Goal: Task Accomplishment & Management: Manage account settings

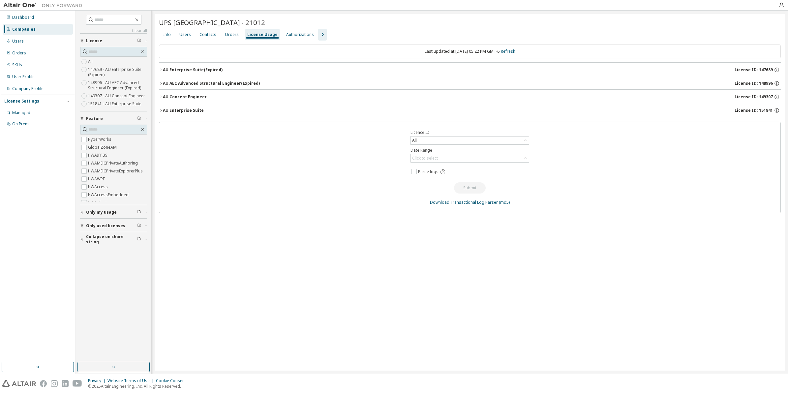
click at [159, 111] on icon "button" at bounding box center [161, 110] width 4 height 4
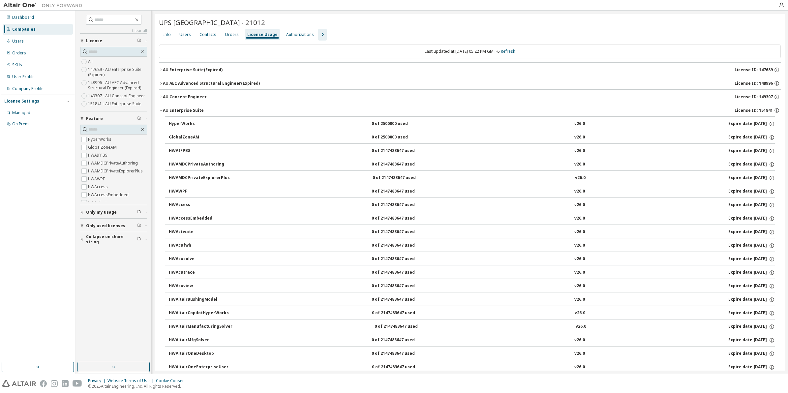
click at [318, 35] on icon "button" at bounding box center [322, 35] width 8 height 8
drag, startPoint x: 354, startPoint y: 33, endPoint x: 362, endPoint y: 36, distance: 7.8
click at [360, 33] on div "Groups" at bounding box center [367, 34] width 15 height 5
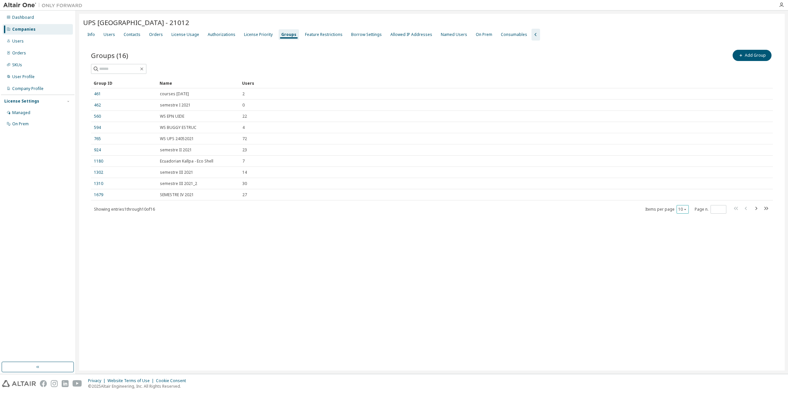
click at [683, 210] on button "10" at bounding box center [682, 209] width 9 height 5
click at [685, 247] on div "100" at bounding box center [703, 250] width 53 height 8
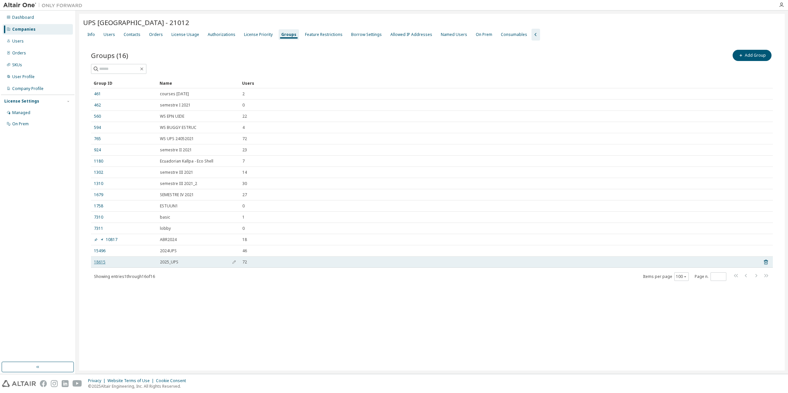
click at [101, 263] on link "18615" at bounding box center [100, 261] width 12 height 5
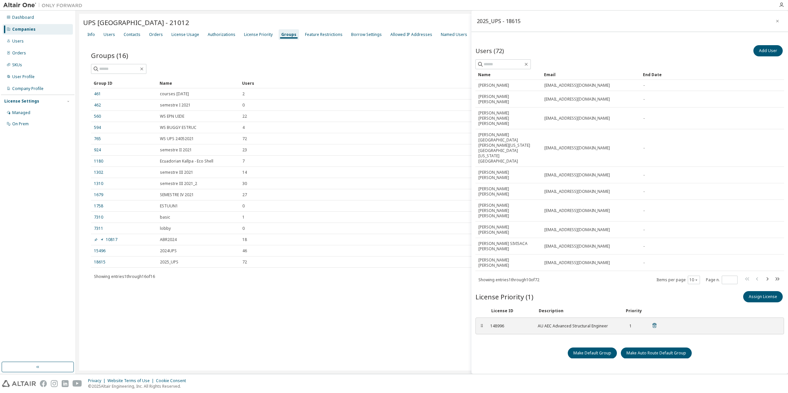
click at [653, 322] on icon at bounding box center [654, 325] width 6 height 6
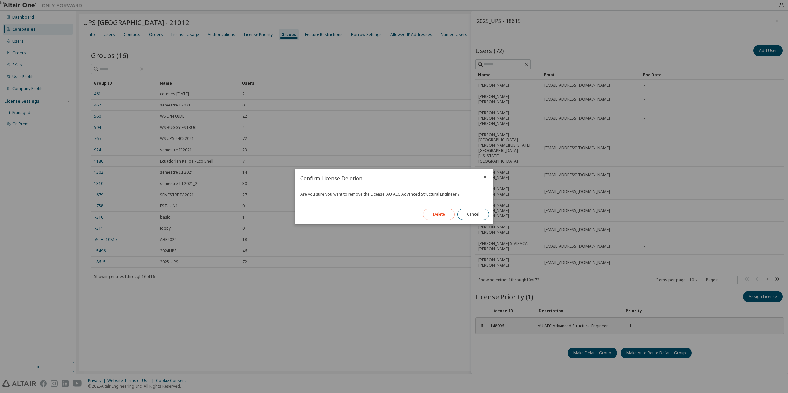
click at [440, 216] on button "Delete" at bounding box center [439, 214] width 32 height 11
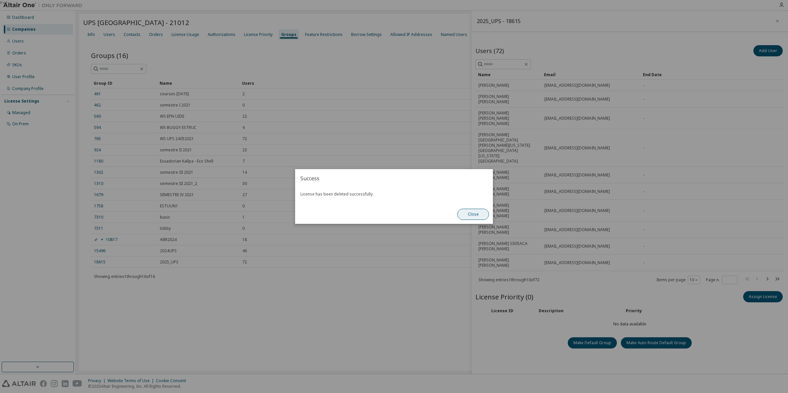
click at [473, 214] on button "Close" at bounding box center [473, 214] width 32 height 11
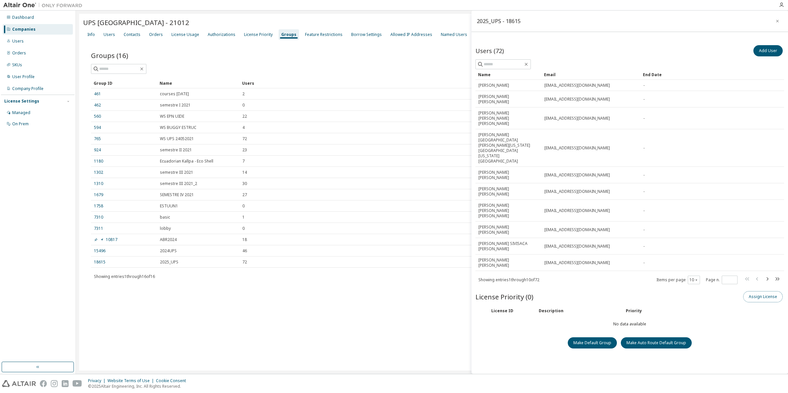
click at [759, 291] on button "Assign License" at bounding box center [763, 296] width 40 height 11
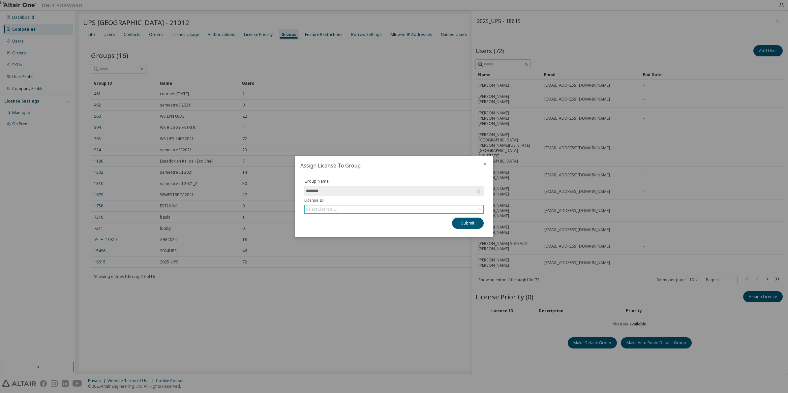
click at [422, 208] on div "Select License ID" at bounding box center [394, 209] width 179 height 8
click at [369, 234] on li "151841 - AU Enterprise Suite" at bounding box center [393, 236] width 177 height 9
click at [458, 221] on button "Submit" at bounding box center [468, 223] width 32 height 11
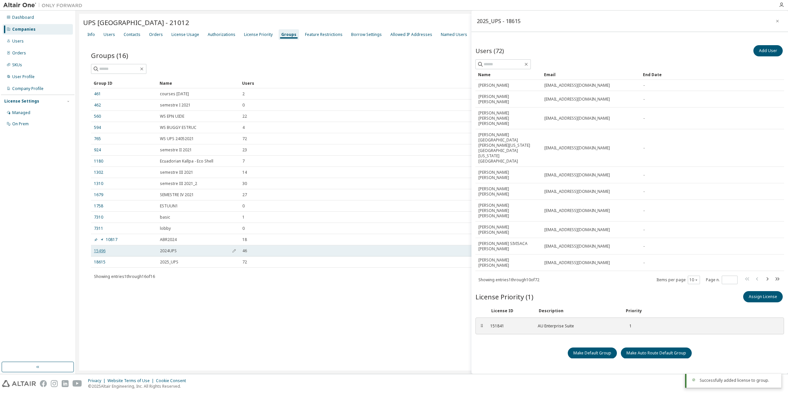
click at [103, 252] on link "15496" at bounding box center [100, 250] width 12 height 5
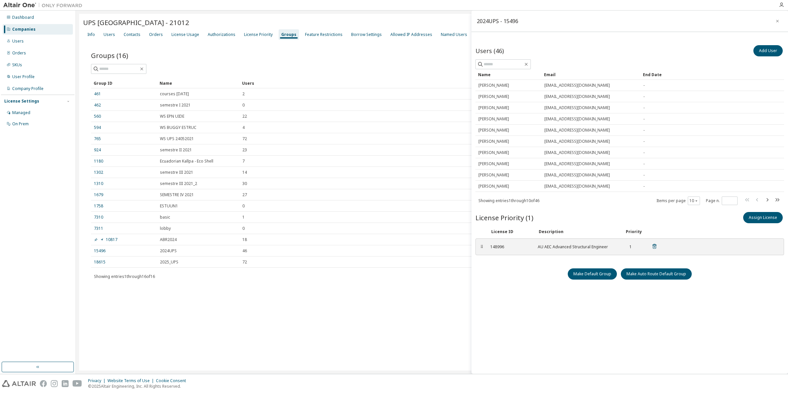
click at [654, 247] on icon at bounding box center [654, 247] width 2 height 2
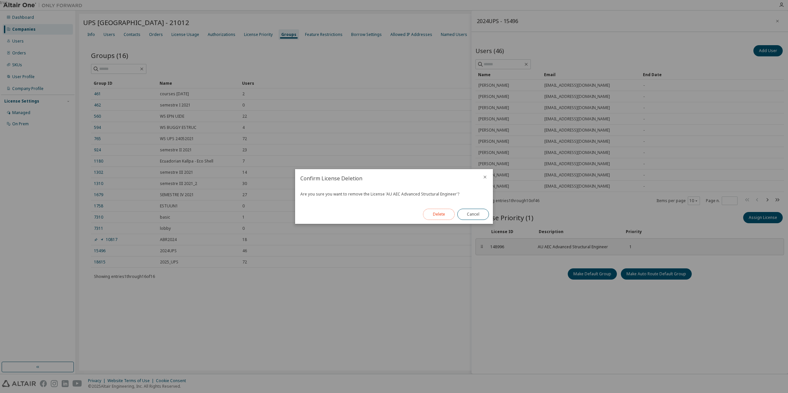
click at [433, 212] on button "Delete" at bounding box center [439, 214] width 32 height 11
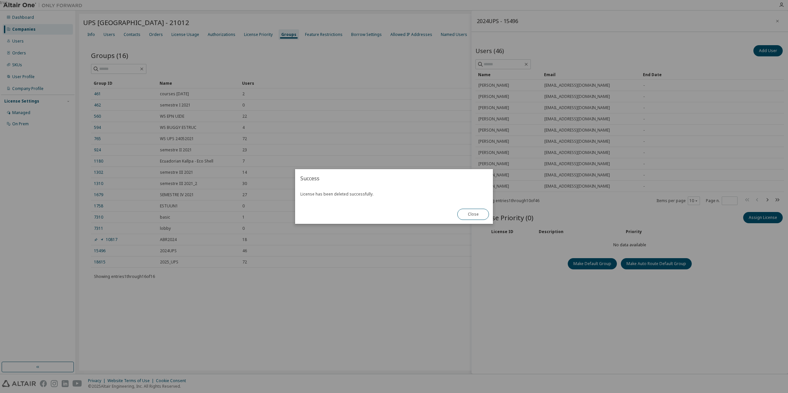
click button "Close" at bounding box center [473, 214] width 32 height 11
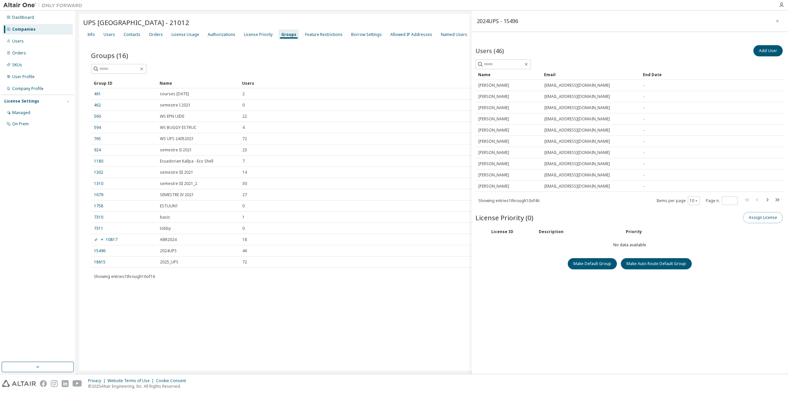
click at [759, 220] on button "Assign License" at bounding box center [763, 217] width 40 height 11
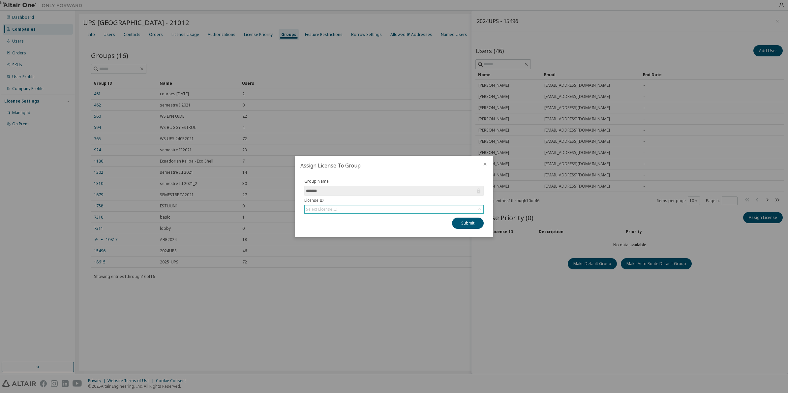
click at [463, 209] on div "Select License ID" at bounding box center [394, 209] width 179 height 8
click at [320, 233] on li "151841 - AU Enterprise Suite" at bounding box center [393, 236] width 177 height 9
drag, startPoint x: 465, startPoint y: 225, endPoint x: 468, endPoint y: 225, distance: 3.6
click at [465, 225] on button "Submit" at bounding box center [468, 223] width 32 height 11
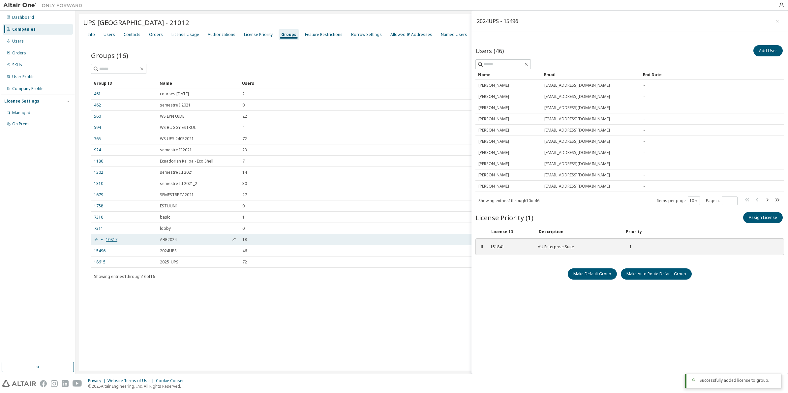
click at [111, 238] on link "10817" at bounding box center [105, 239] width 23 height 5
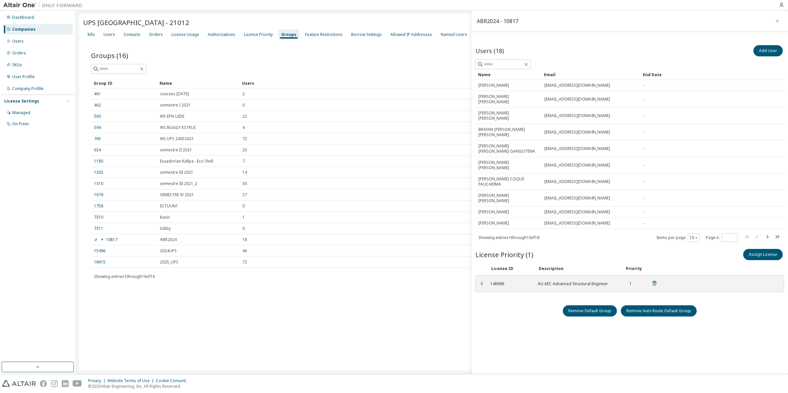
click at [657, 289] on div "148996 AU AEC Advanced Structural Engineer 1" at bounding box center [573, 283] width 175 height 11
click at [655, 285] on icon at bounding box center [654, 283] width 4 height 5
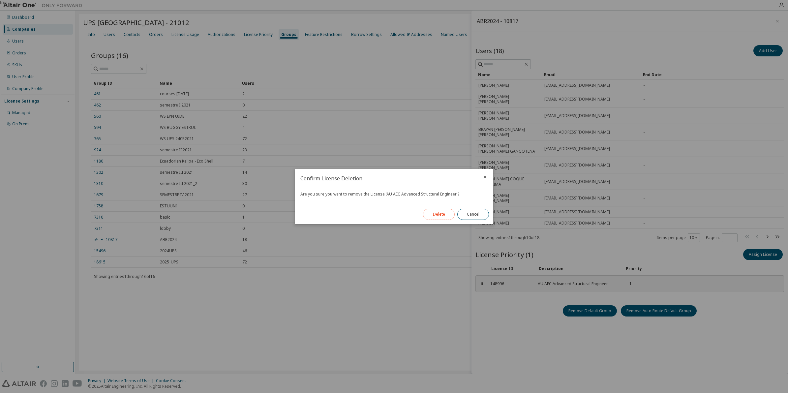
click at [450, 217] on button "Delete" at bounding box center [439, 214] width 32 height 11
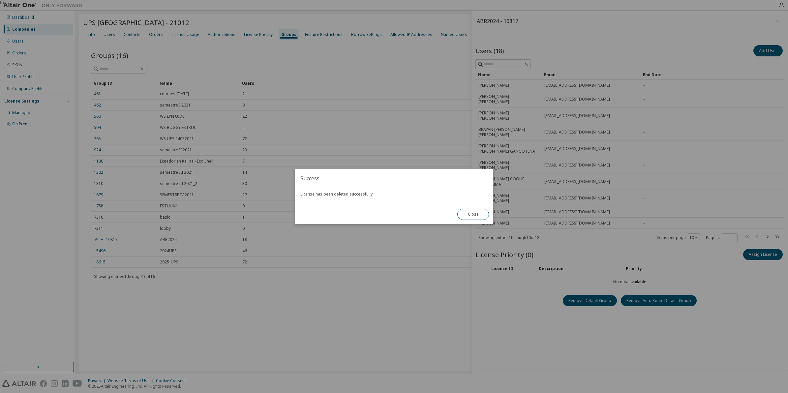
click button "Close" at bounding box center [473, 214] width 32 height 11
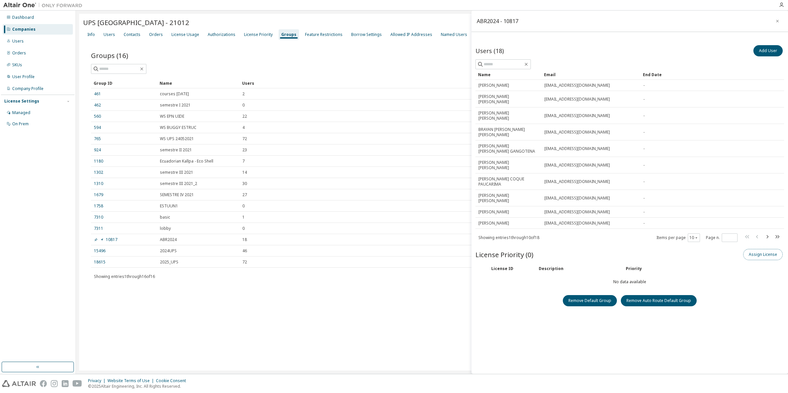
click at [767, 260] on button "Assign License" at bounding box center [763, 254] width 40 height 11
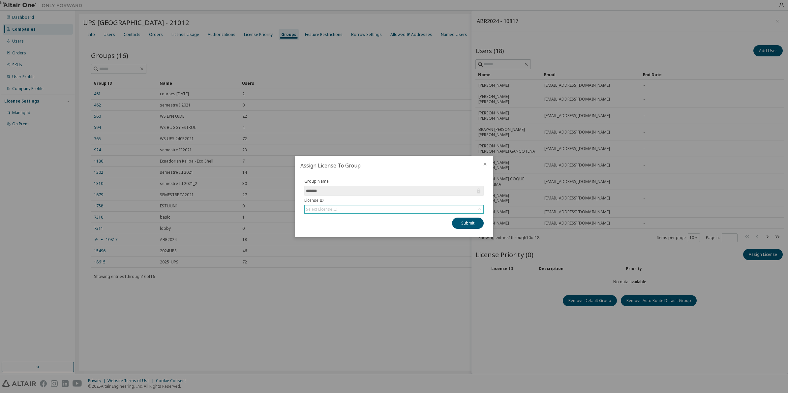
click at [465, 211] on div "Select License ID" at bounding box center [394, 209] width 179 height 8
click at [439, 233] on li "151841 - AU Enterprise Suite" at bounding box center [393, 236] width 177 height 9
click at [463, 223] on button "Submit" at bounding box center [468, 223] width 32 height 11
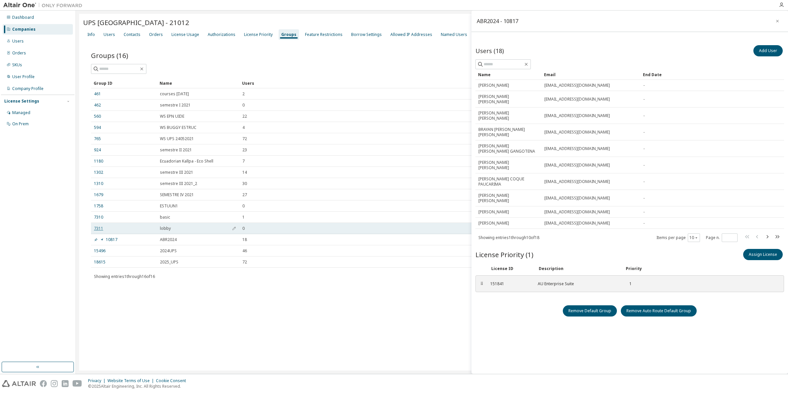
click at [99, 226] on link "7311" at bounding box center [98, 228] width 9 height 5
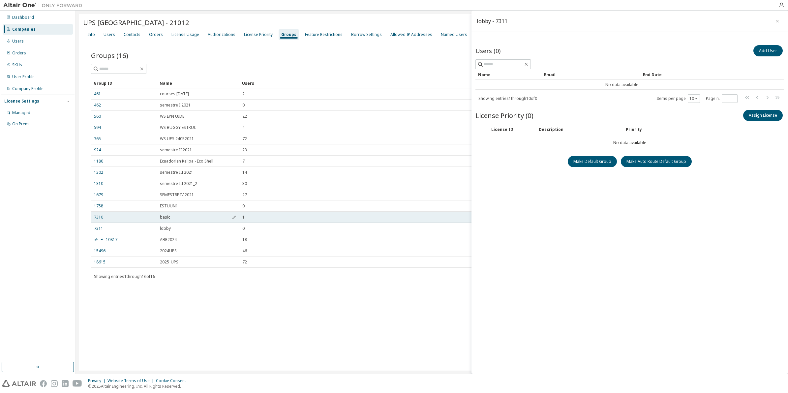
click at [99, 216] on link "7310" at bounding box center [98, 217] width 9 height 5
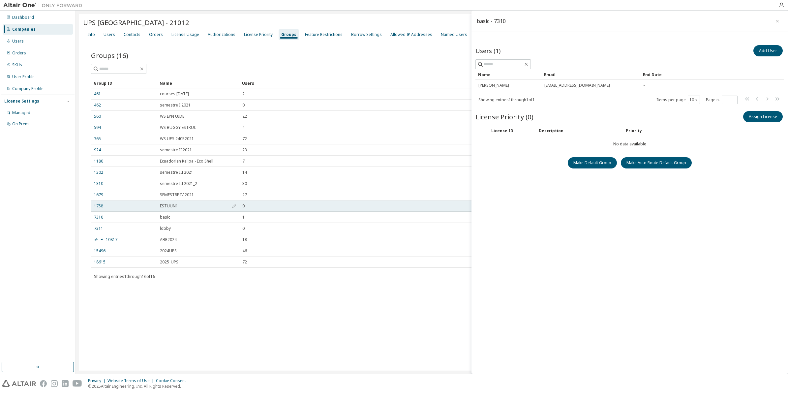
click at [99, 204] on link "1758" at bounding box center [98, 205] width 9 height 5
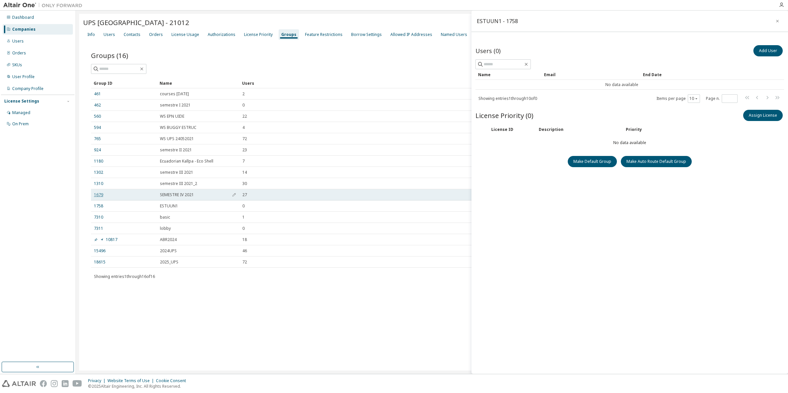
click at [100, 195] on link "1679" at bounding box center [98, 194] width 9 height 5
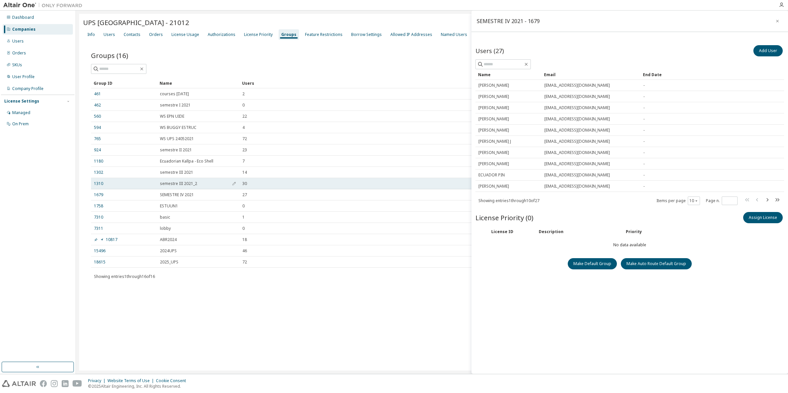
click at [103, 181] on div "1310" at bounding box center [124, 183] width 60 height 5
click at [101, 183] on link "1310" at bounding box center [98, 183] width 9 height 5
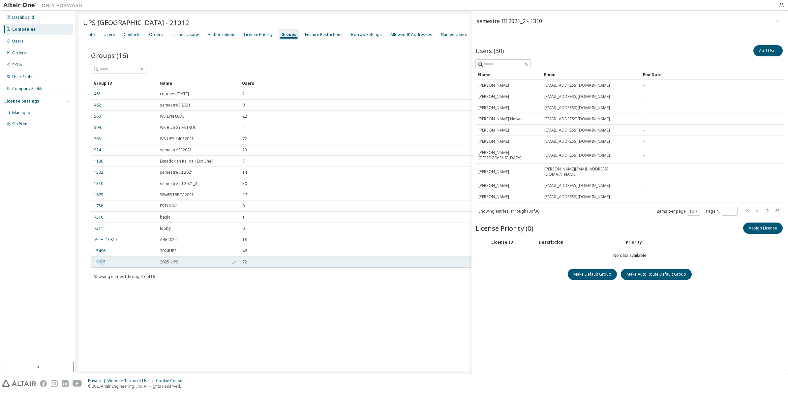
click at [102, 263] on link "18615" at bounding box center [100, 261] width 12 height 5
